Goal: Complete application form: Complete application form

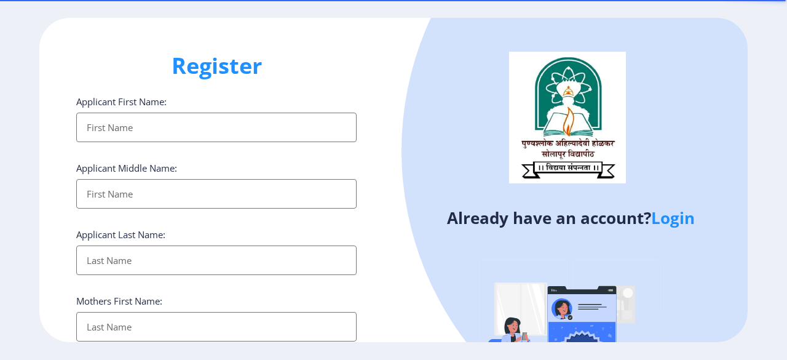
select select
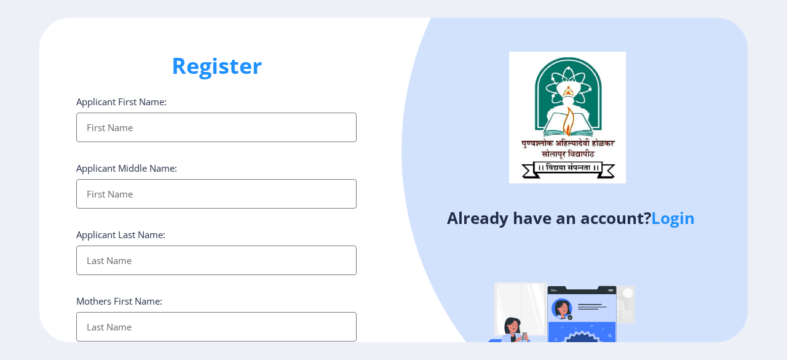
click at [745, 90] on div at bounding box center [717, 151] width 630 height 630
click at [666, 224] on link "Login" at bounding box center [673, 218] width 44 height 22
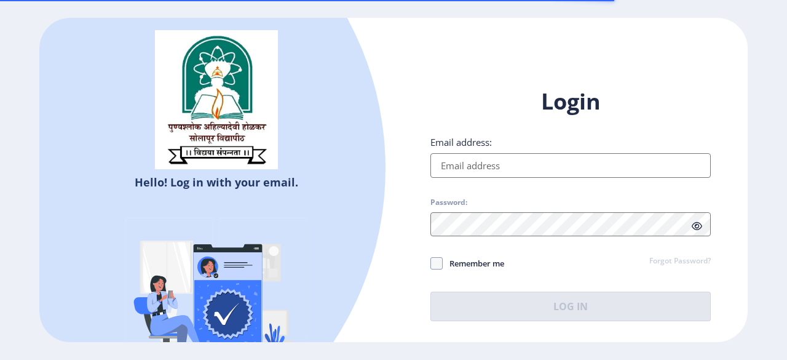
click at [488, 169] on input "Email address:" at bounding box center [570, 165] width 280 height 25
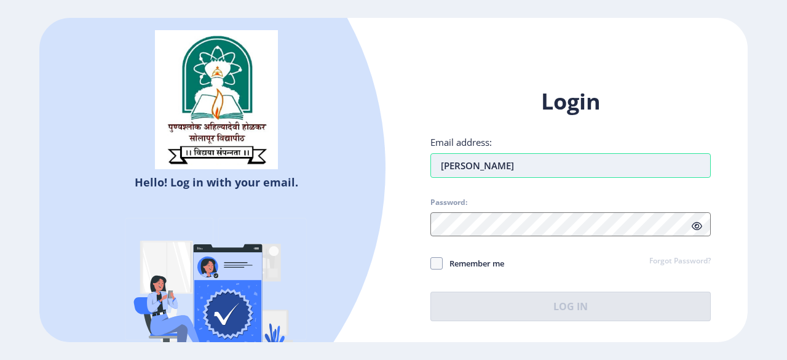
type input "[EMAIL_ADDRESS][DOMAIN_NAME]"
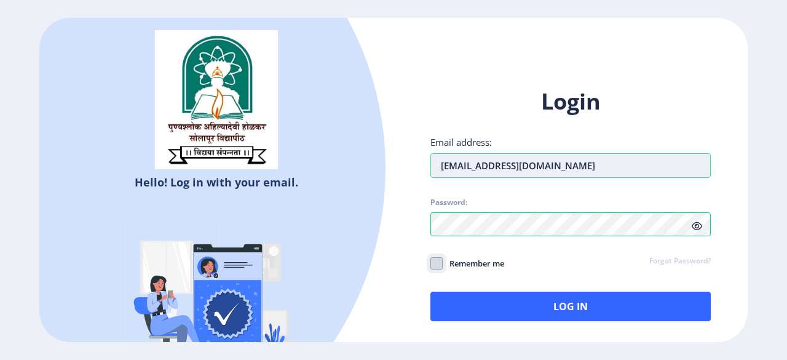
click at [430, 263] on input "Remember me" at bounding box center [430, 263] width 1 height 1
checkbox input "true"
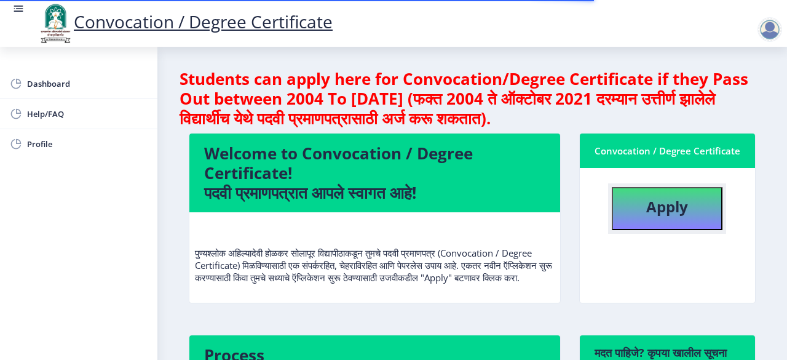
click at [654, 207] on b "Apply" at bounding box center [667, 206] width 42 height 20
select select
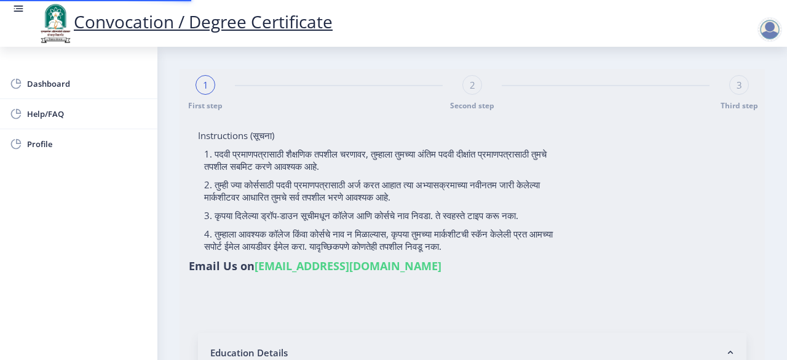
type input "Bankwad [PERSON_NAME]"
type input "[PERSON_NAME]"
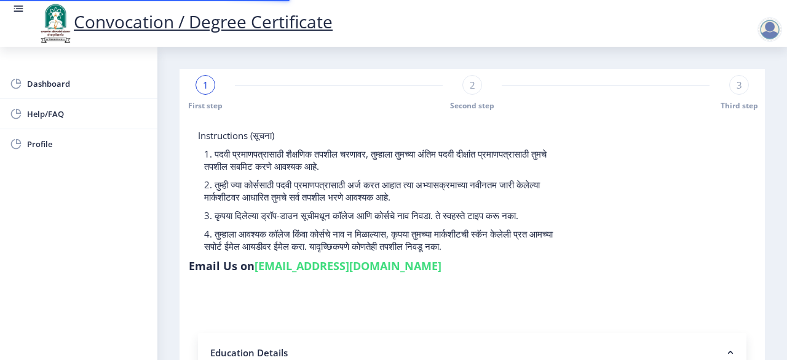
type input "2011032500145104"
select select "Regular"
select select "2016"
select select "March"
select select "SECOND CLASS"
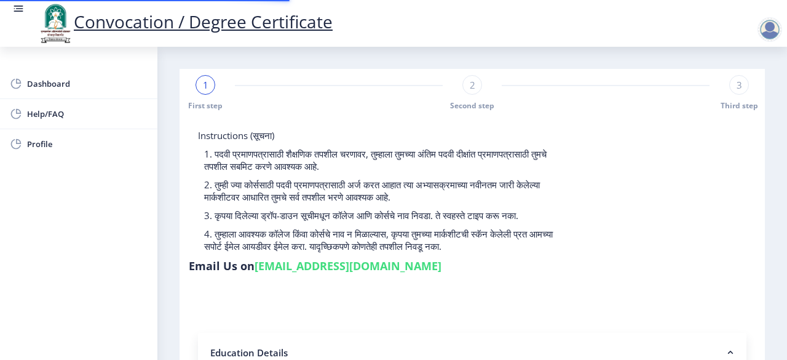
type input "368212"
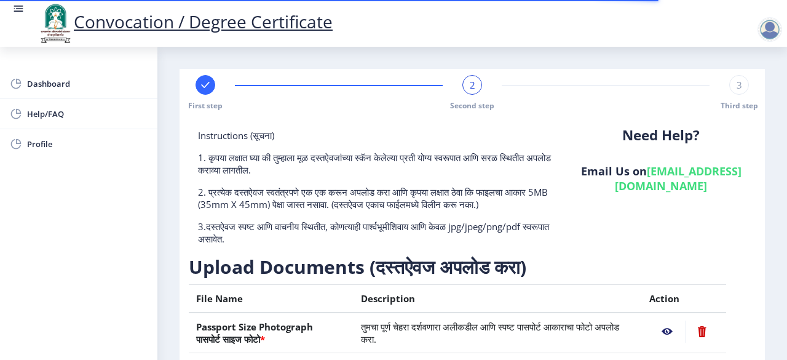
click at [509, 174] on p "1. कृपया लक्षात घ्या की तुम्हाला मूळ दस्तऐवजांच्या स्कॅन केलेल्या प्रती योग्य स…" at bounding box center [378, 163] width 360 height 25
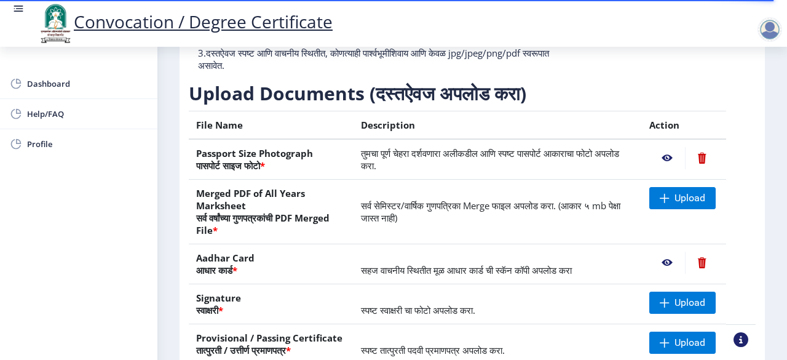
scroll to position [173, 0]
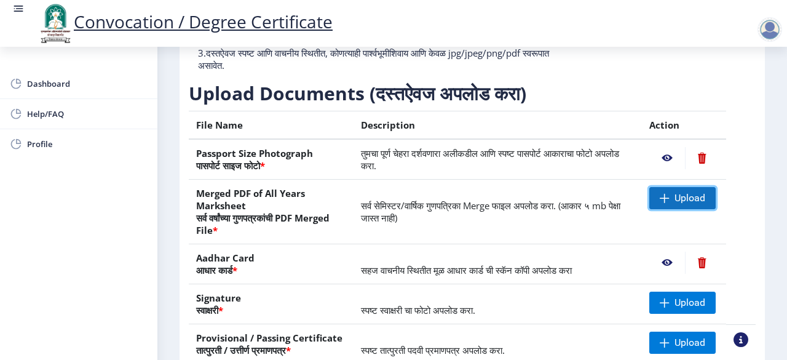
click at [662, 196] on span at bounding box center [665, 198] width 10 height 10
click at [467, 232] on td "सर्व सेमिस्टर/वार्षिक गुणपत्रिका Merge फाइल अपलोड करा. (आकार ५ mb पेक्षा जास्त …" at bounding box center [498, 212] width 288 height 65
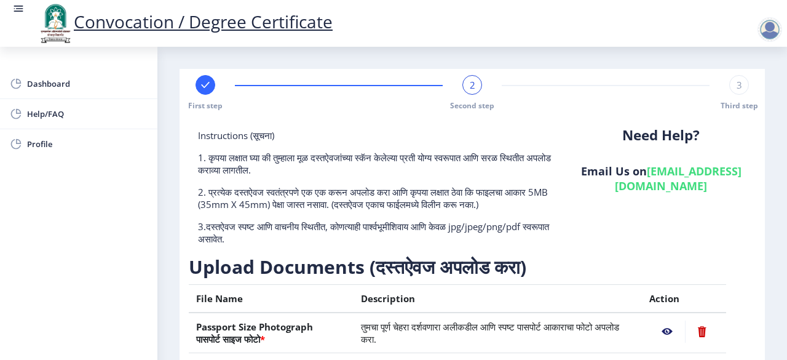
scroll to position [0, 0]
click at [681, 228] on div "Need Help? Email Us on [EMAIL_ADDRESS][DOMAIN_NAME]" at bounding box center [661, 191] width 189 height 125
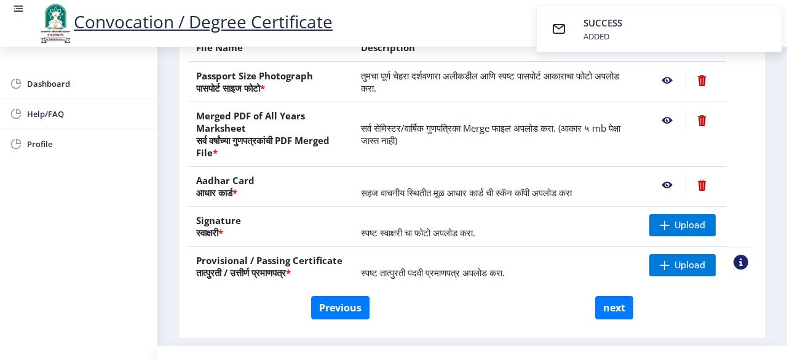
scroll to position [271, 0]
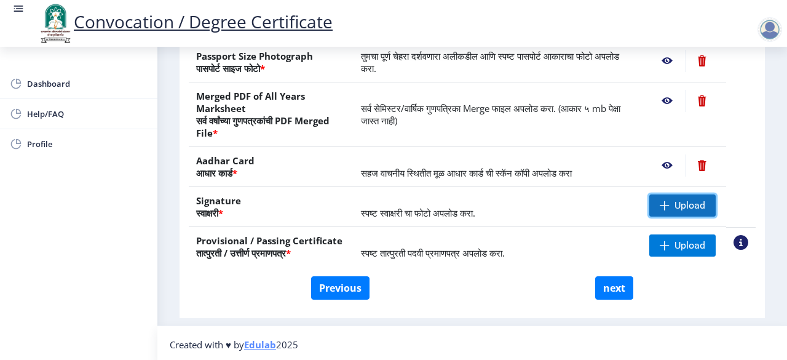
click at [666, 202] on span at bounding box center [665, 205] width 10 height 10
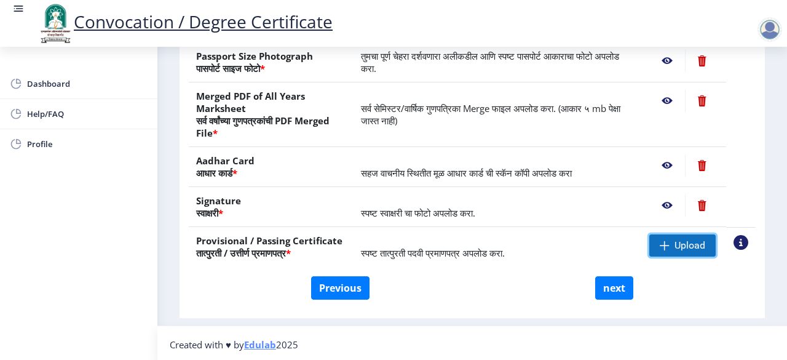
click at [660, 242] on span at bounding box center [665, 245] width 10 height 10
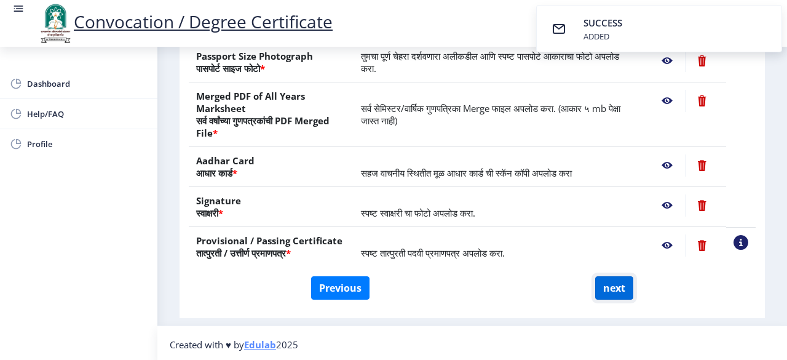
click at [611, 288] on button "next" at bounding box center [614, 287] width 38 height 23
select select
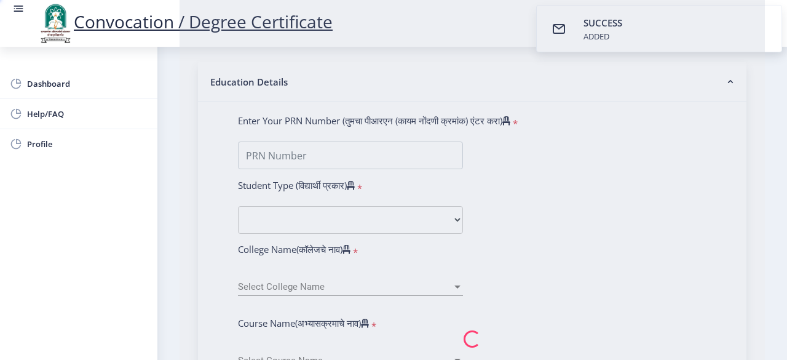
type input "Bankwad [PERSON_NAME]"
type input "[PERSON_NAME]"
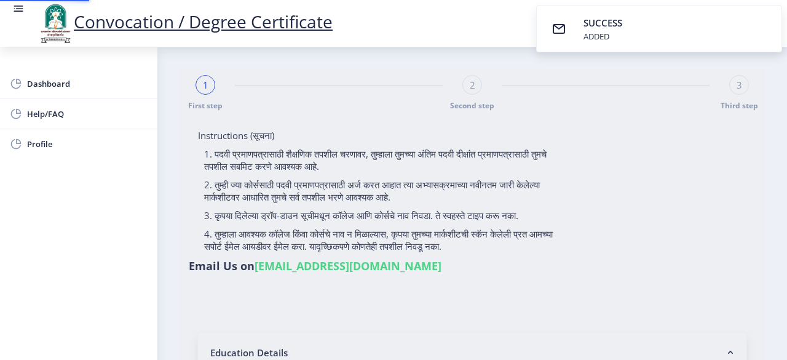
select select
type input "Bankwad [PERSON_NAME]"
type input "[PERSON_NAME]"
select select
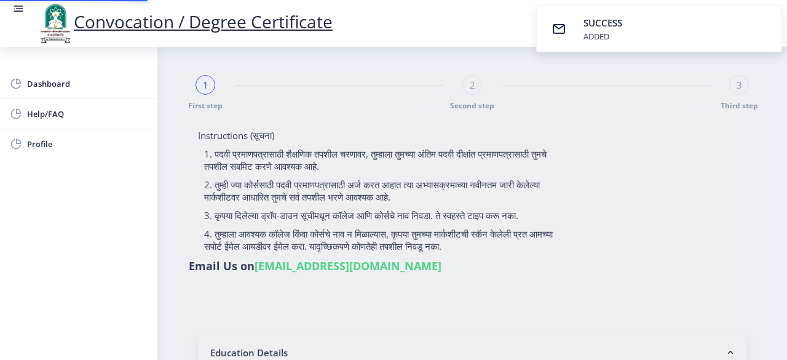
select select
type input "Bankwad [PERSON_NAME]"
type input "[PERSON_NAME]"
type input "2011032500145104"
select select "Regular"
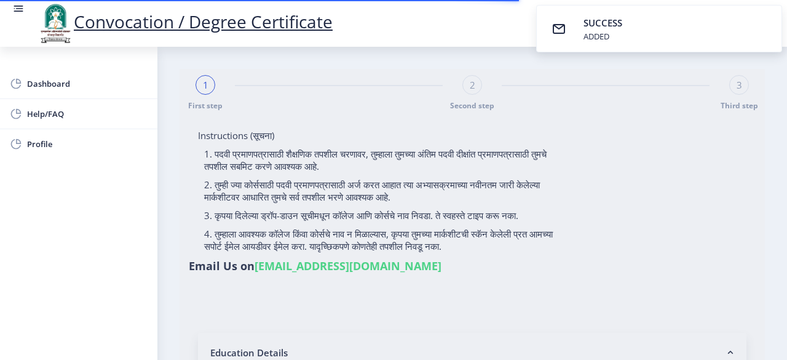
select select "2016"
select select "March"
select select "SECOND CLASS"
type input "368212"
select select "Computer Science"
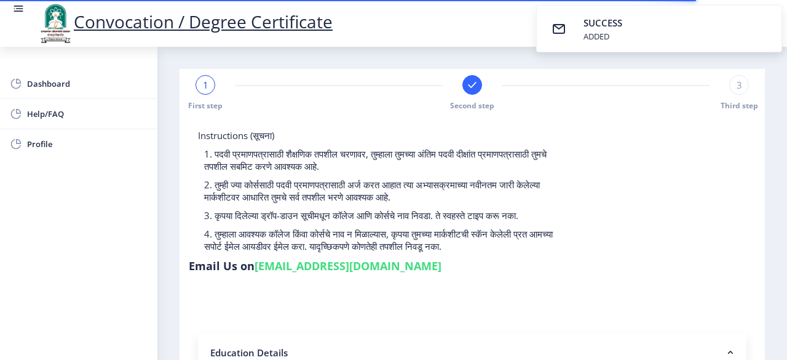
select select
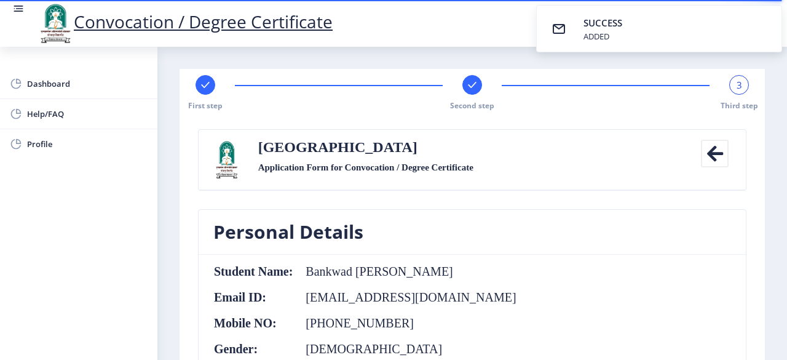
click at [346, 215] on nb-card-header "Personal Details" at bounding box center [472, 232] width 547 height 45
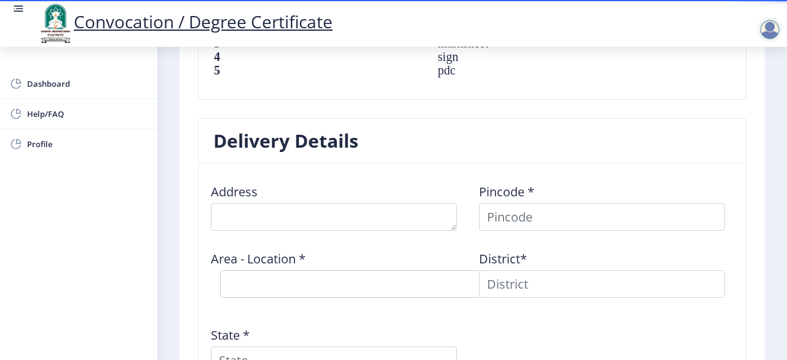
scroll to position [935, 0]
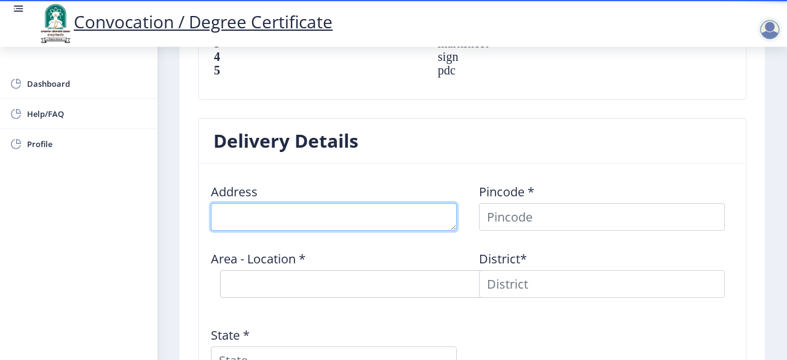
click at [318, 215] on textarea at bounding box center [334, 217] width 246 height 28
type textarea "A"
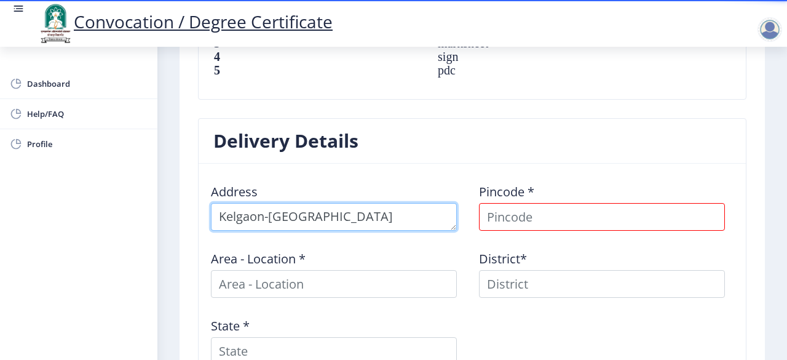
click at [221, 216] on textarea at bounding box center [334, 217] width 246 height 28
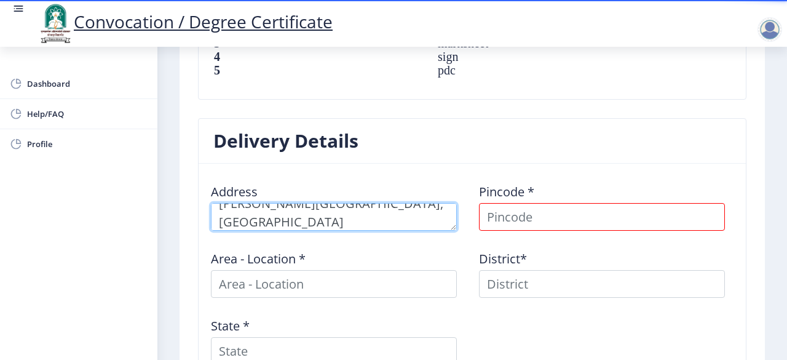
type textarea "[PERSON_NAME][GEOGRAPHIC_DATA], [GEOGRAPHIC_DATA]"
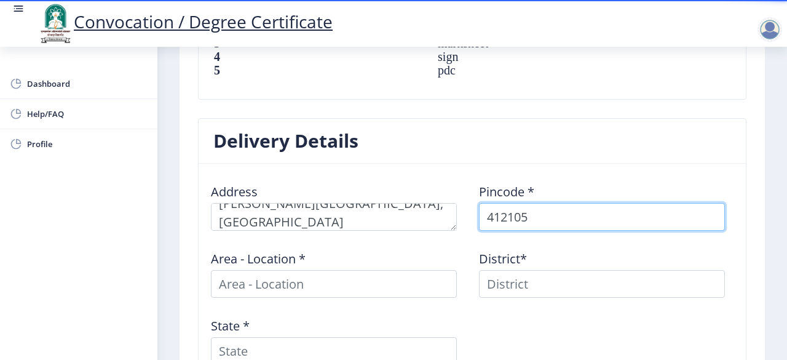
type input "412105"
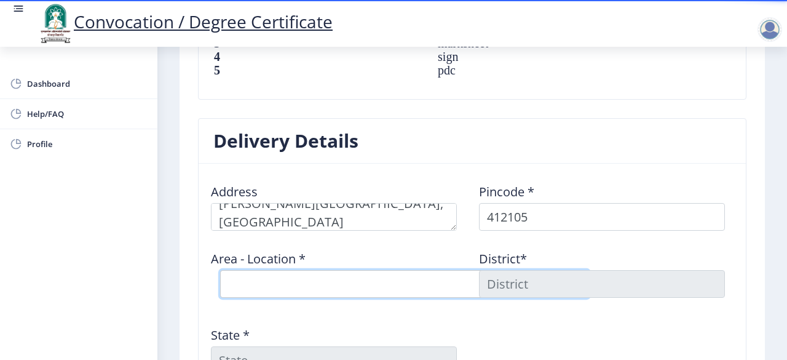
click at [237, 280] on select "Select Area Location Alandi Devachi S.O Charoli BK B.O Chimbli B.O Dhanore B.O …" at bounding box center [404, 284] width 369 height 28
select select "1: Object"
click at [220, 270] on select "Select Area Location Alandi Devachi S.O Charoli BK B.O Chimbli B.O Dhanore B.O …" at bounding box center [404, 284] width 369 height 28
type input "[GEOGRAPHIC_DATA]"
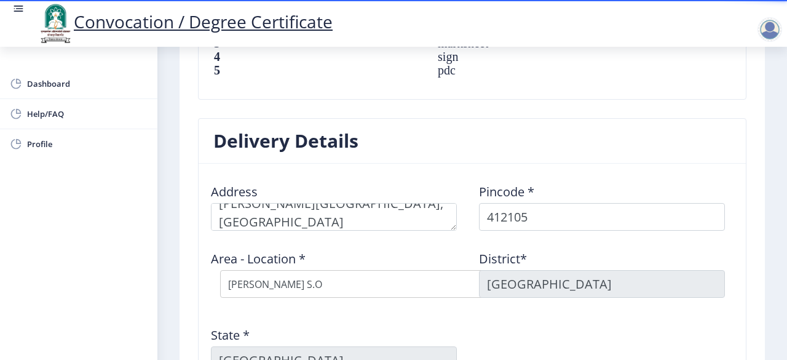
click at [739, 188] on nb-card-body "Address Pincode * 412105 Area - Location * Select Area Location [GEOGRAPHIC_DAT…" at bounding box center [472, 297] width 547 height 266
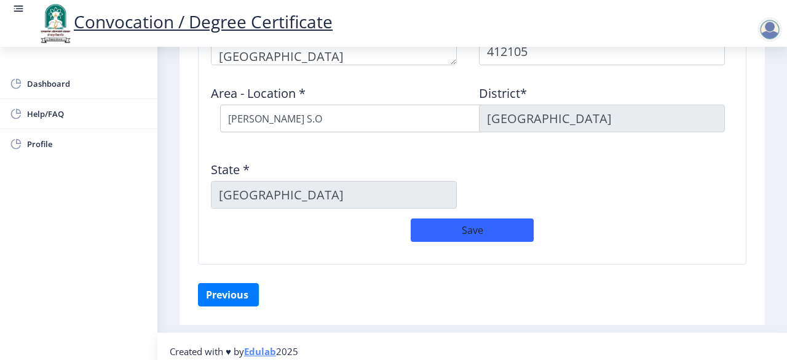
scroll to position [1104, 0]
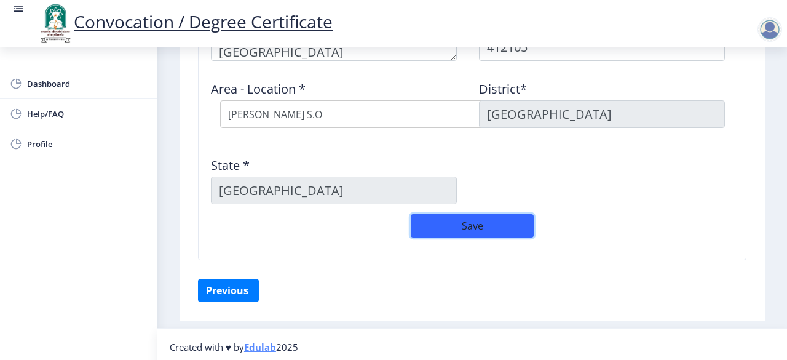
click at [493, 222] on button "Save" at bounding box center [472, 225] width 123 height 23
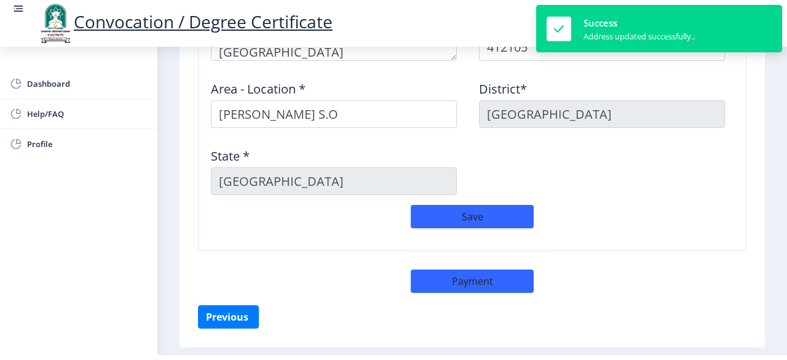
click at [581, 207] on div "Save" at bounding box center [472, 223] width 536 height 36
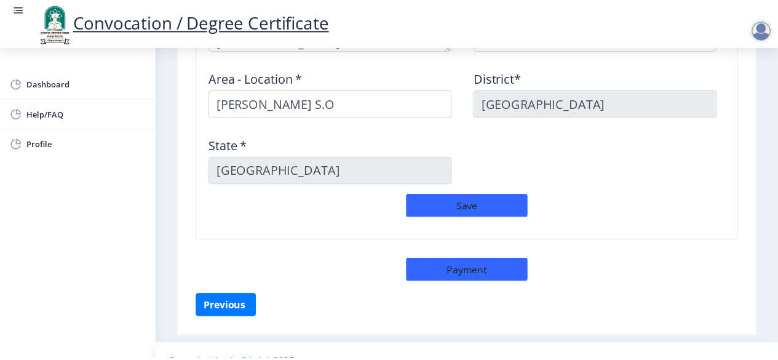
scroll to position [1131, 0]
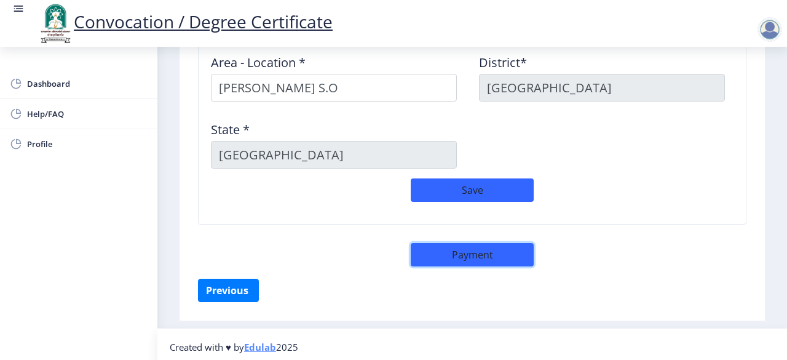
click at [472, 250] on button "Payment" at bounding box center [472, 254] width 123 height 23
select select "sealed"
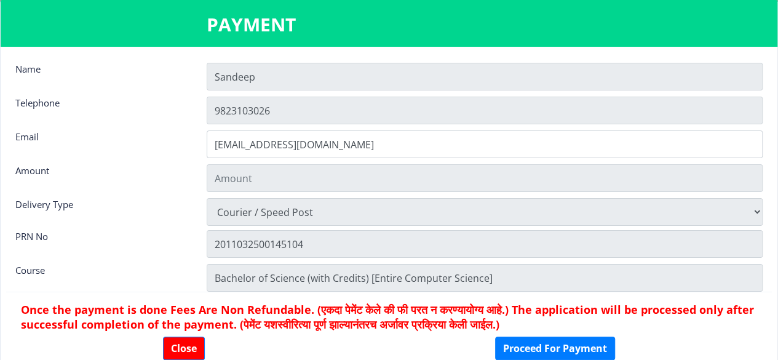
type input "2885"
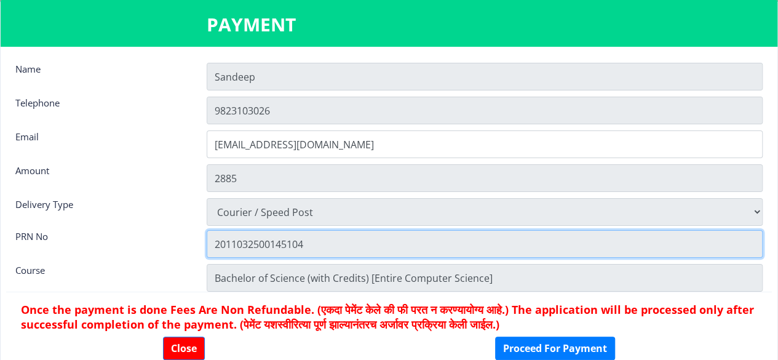
click at [314, 247] on input "2011032500145104" at bounding box center [485, 244] width 556 height 28
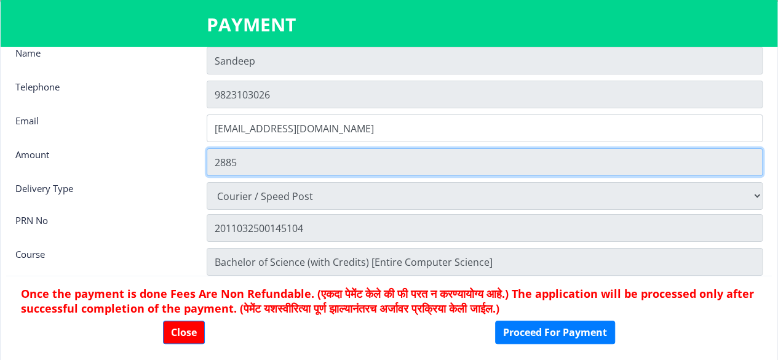
click at [243, 165] on input "2885" at bounding box center [485, 162] width 556 height 28
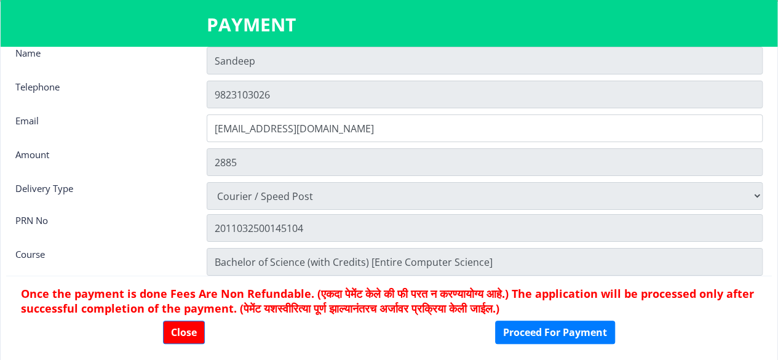
click at [210, 288] on h6 "Once the payment is done Fees Are Non Refundable. (एकदा पेमेंट केले की फी परत न…" at bounding box center [389, 301] width 736 height 30
click at [133, 218] on div "PRN No" at bounding box center [101, 226] width 191 height 25
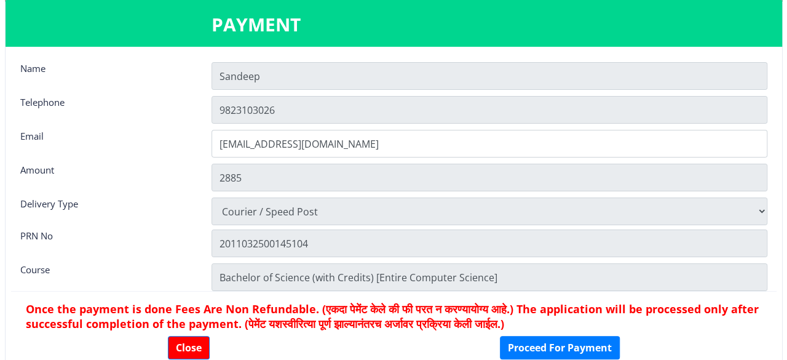
scroll to position [0, 0]
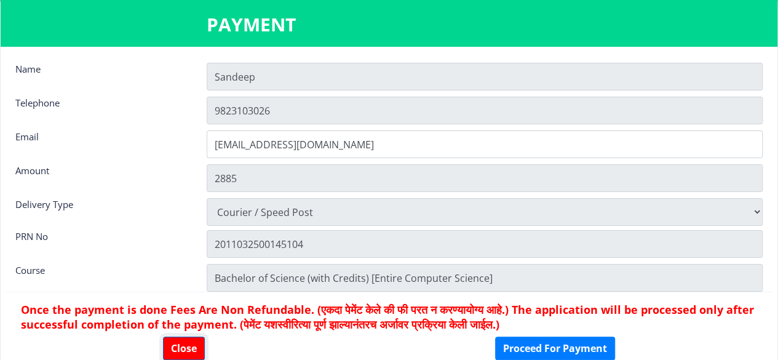
click at [184, 351] on button "Close" at bounding box center [184, 347] width 42 height 23
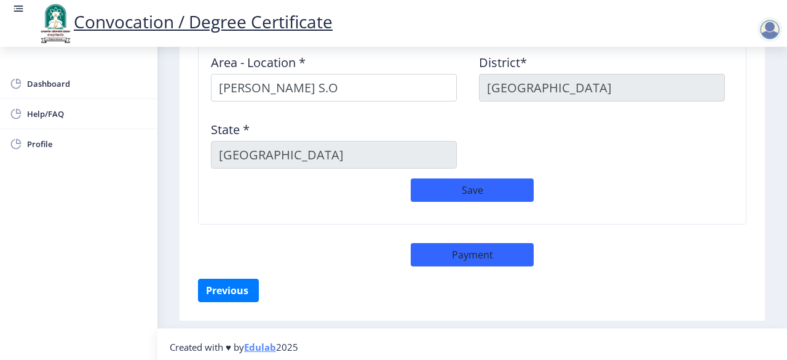
click at [641, 196] on div "Save" at bounding box center [472, 196] width 536 height 36
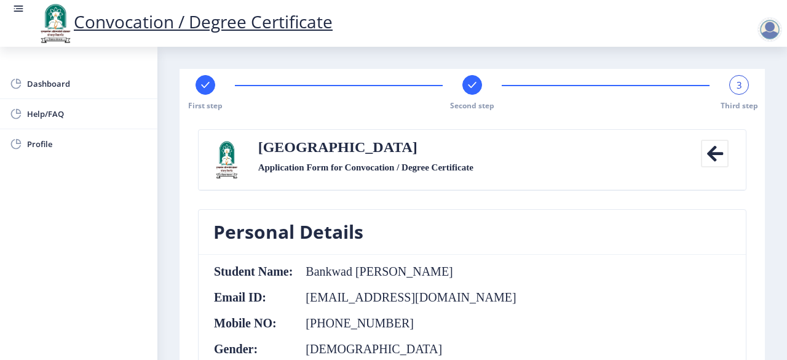
click at [473, 224] on nb-card-header "Personal Details" at bounding box center [472, 232] width 547 height 45
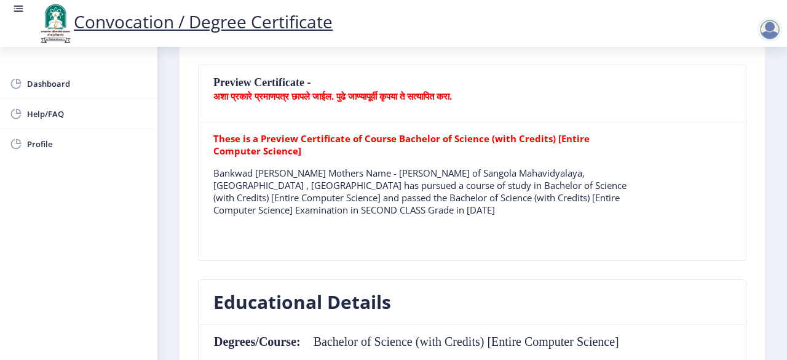
scroll to position [320, 0]
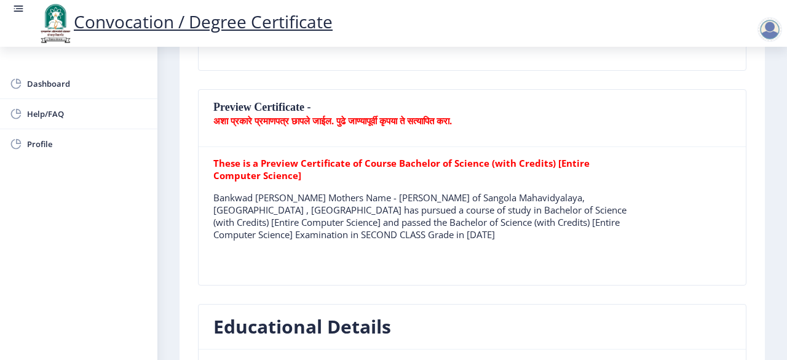
click at [234, 176] on b "These is a Preview Certificate of Course Bachelor of Science (with Credits) [En…" at bounding box center [401, 169] width 376 height 25
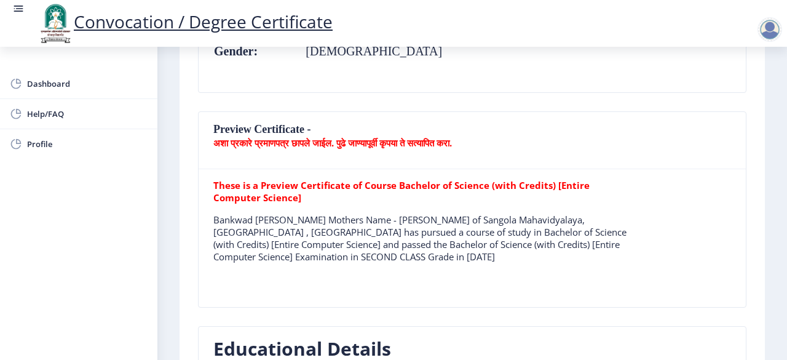
scroll to position [295, 0]
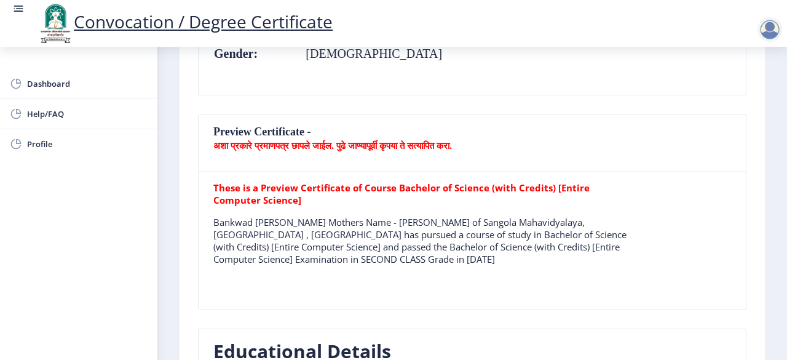
click at [283, 141] on b "अशा प्रकारे प्रमाणपत्र छापले जाईल. पुढे जाण्यापूर्वी कृपया ते सत्यापित करा." at bounding box center [332, 145] width 239 height 12
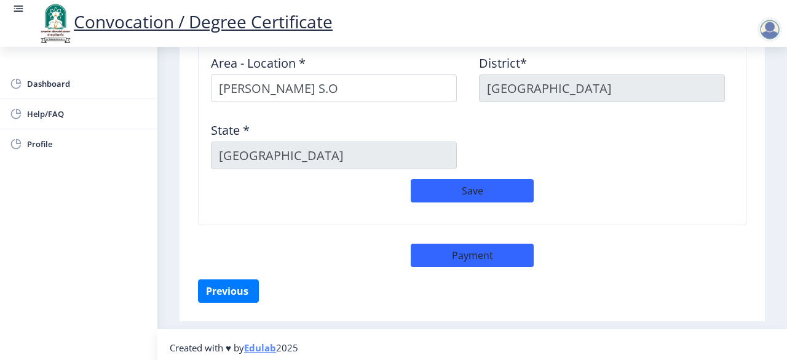
scroll to position [1131, 0]
